Goal: Task Accomplishment & Management: Use online tool/utility

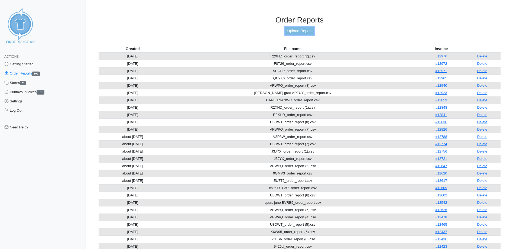
click at [304, 30] on link "Upload Report" at bounding box center [299, 31] width 29 height 8
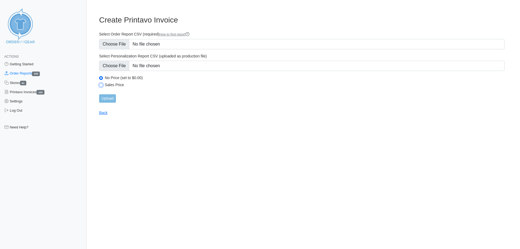
click at [100, 86] on input "Sales Price" at bounding box center [101, 85] width 4 height 4
radio input "true"
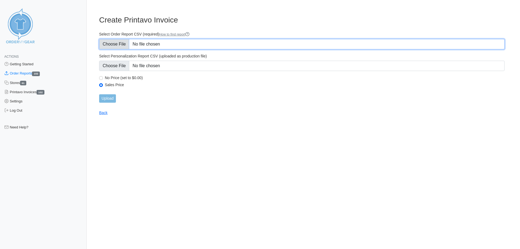
click at [122, 43] on input "Select Order Report CSV (required) How to find report" at bounding box center [301, 44] width 405 height 10
type input "C:\fakepath\VRWPQ_order_report (9).csv"
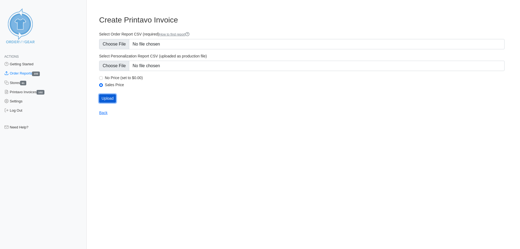
click at [106, 99] on input "Upload" at bounding box center [107, 98] width 17 height 8
